Goal: Information Seeking & Learning: Learn about a topic

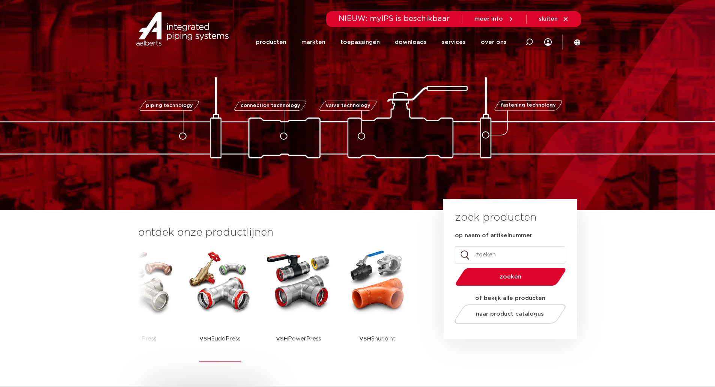
click at [213, 295] on img at bounding box center [220, 282] width 68 height 68
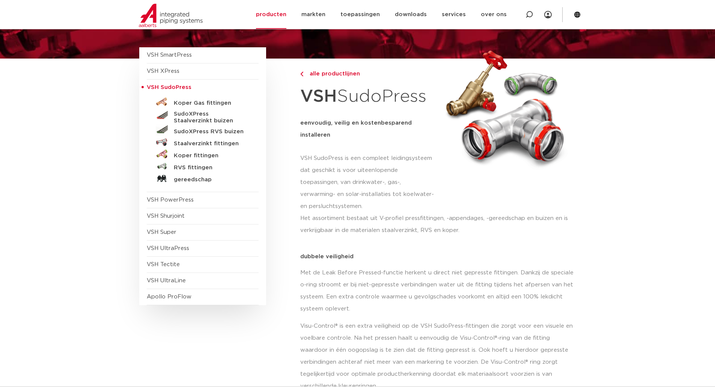
scroll to position [75, 0]
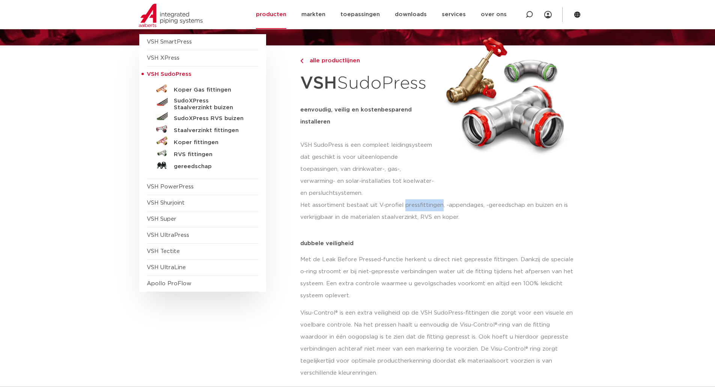
drag, startPoint x: 405, startPoint y: 206, endPoint x: 442, endPoint y: 206, distance: 37.5
click at [442, 206] on p "Het assortiment bestaat uit V-profiel pressfittingen, -appendages, -gereedschap…" at bounding box center [438, 211] width 276 height 24
copy p "pressfittingen"
